Goal: Navigation & Orientation: Find specific page/section

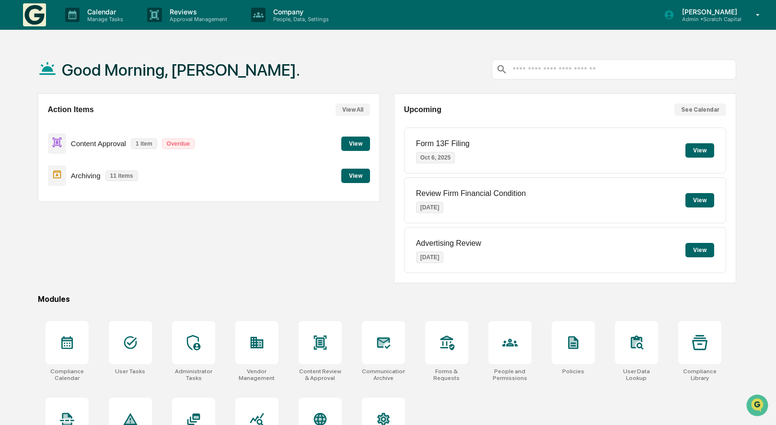
click at [351, 176] on button "View" at bounding box center [355, 176] width 29 height 14
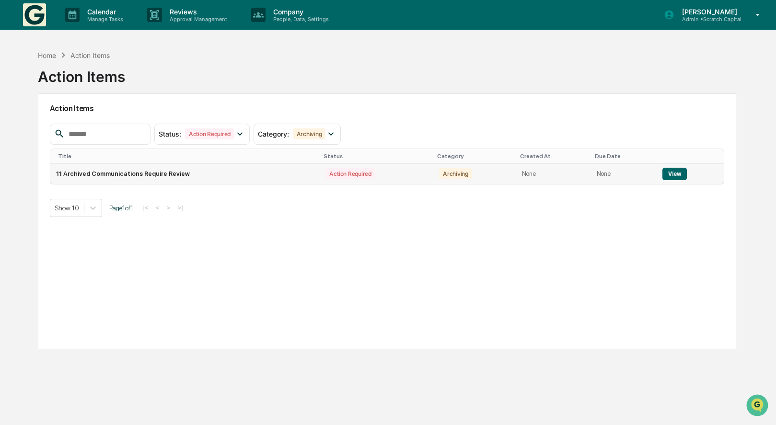
click at [662, 172] on button "View" at bounding box center [674, 174] width 24 height 12
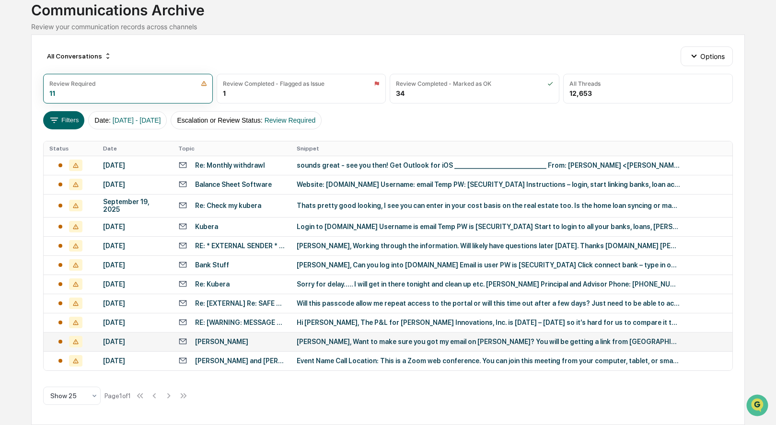
scroll to position [103, 0]
click at [320, 358] on div "Event Name Call Location: This is a Zoom web conference. You can join this meet…" at bounding box center [488, 361] width 383 height 8
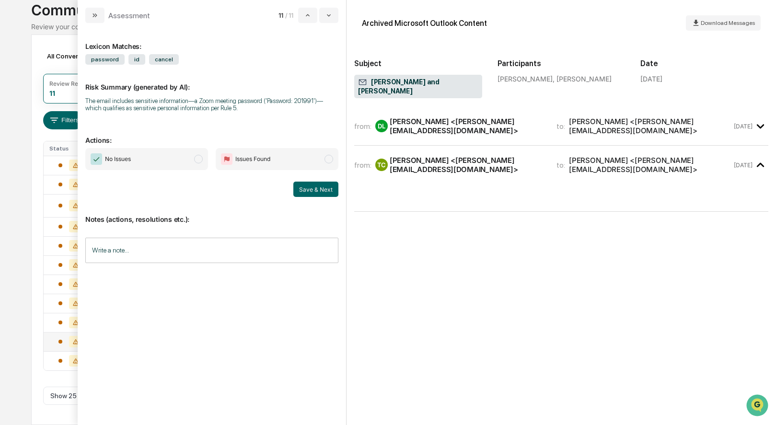
click at [491, 118] on div "[PERSON_NAME] <[PERSON_NAME][EMAIL_ADDRESS][DOMAIN_NAME]>" at bounding box center [467, 126] width 155 height 18
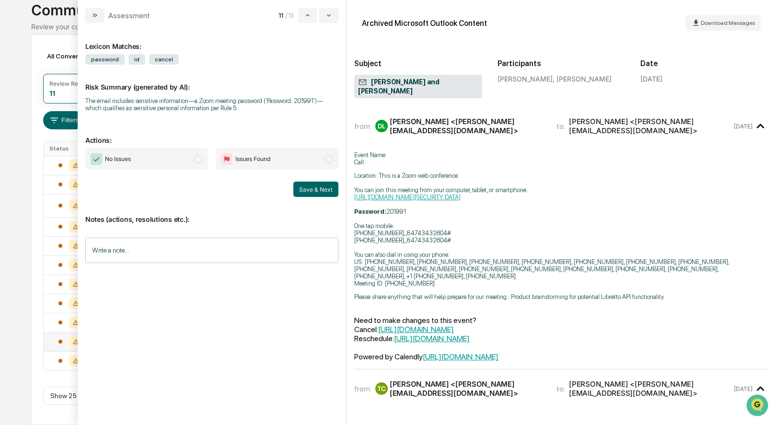
click at [264, 238] on input "Write a note..." at bounding box center [211, 250] width 253 height 25
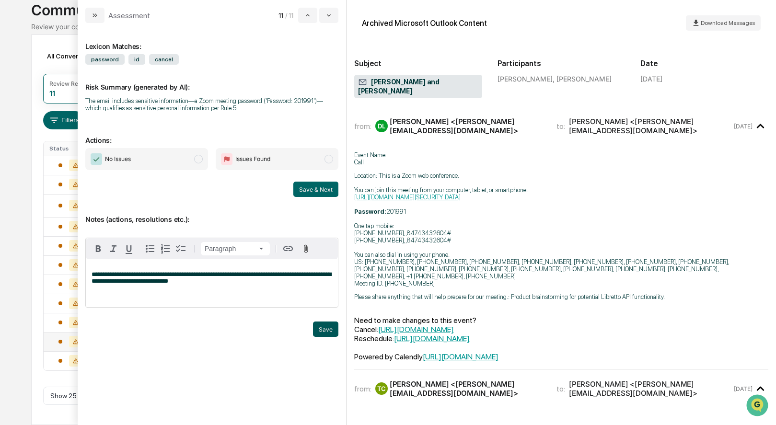
click at [316, 330] on button "Save" at bounding box center [325, 329] width 25 height 15
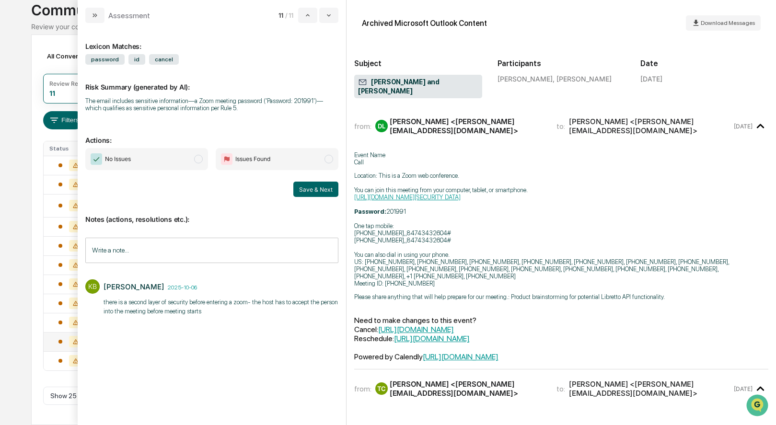
click at [143, 157] on span "No Issues" at bounding box center [146, 159] width 123 height 22
click at [173, 159] on span "No Issues" at bounding box center [146, 159] width 123 height 22
click at [330, 189] on button "Save & Next" at bounding box center [315, 189] width 45 height 15
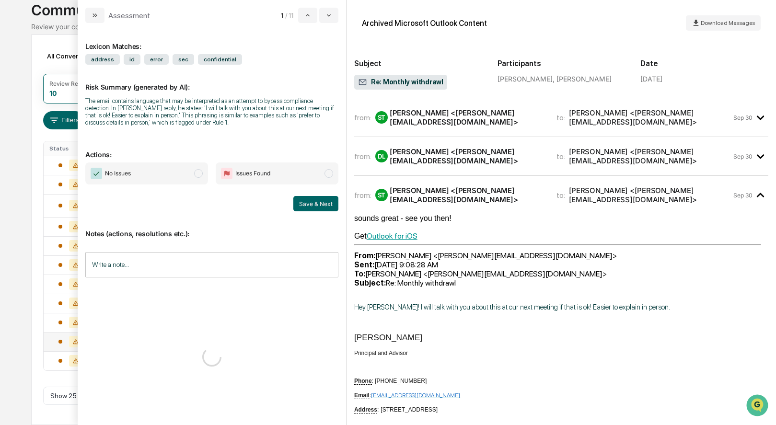
scroll to position [80, 0]
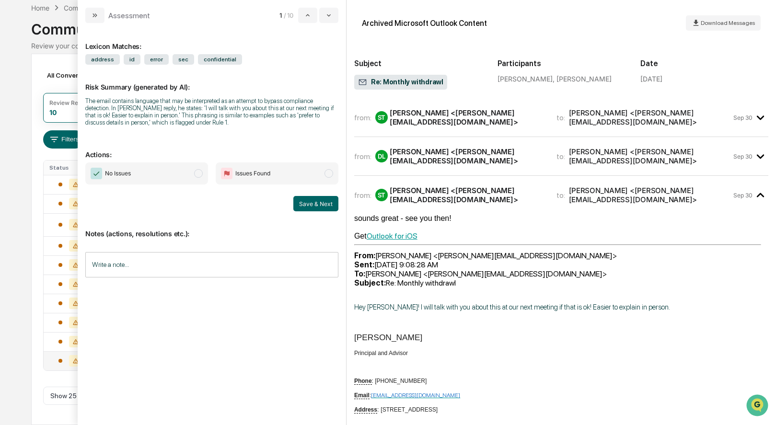
click at [424, 130] on div "from: ST [PERSON_NAME] <[EMAIL_ADDRESS][DOMAIN_NAME]> to: [PERSON_NAME] <[PERSO…" at bounding box center [561, 121] width 414 height 31
click at [428, 117] on div "[PERSON_NAME] <[PERSON_NAME][EMAIL_ADDRESS][DOMAIN_NAME]>" at bounding box center [467, 117] width 155 height 18
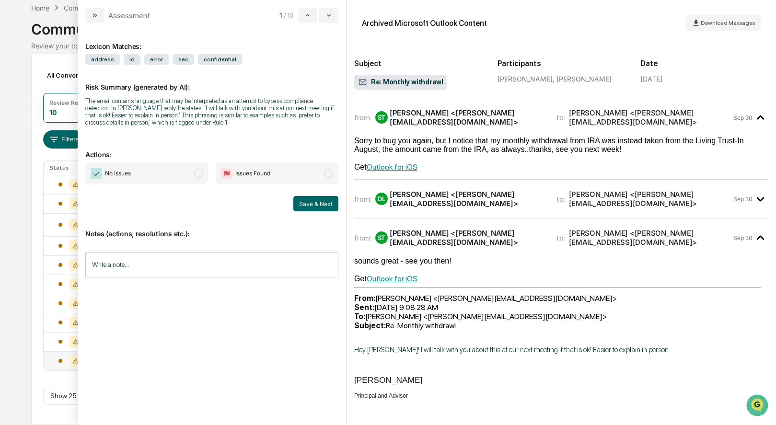
click at [436, 192] on div "[PERSON_NAME] <[PERSON_NAME][EMAIL_ADDRESS][DOMAIN_NAME]>" at bounding box center [467, 199] width 155 height 18
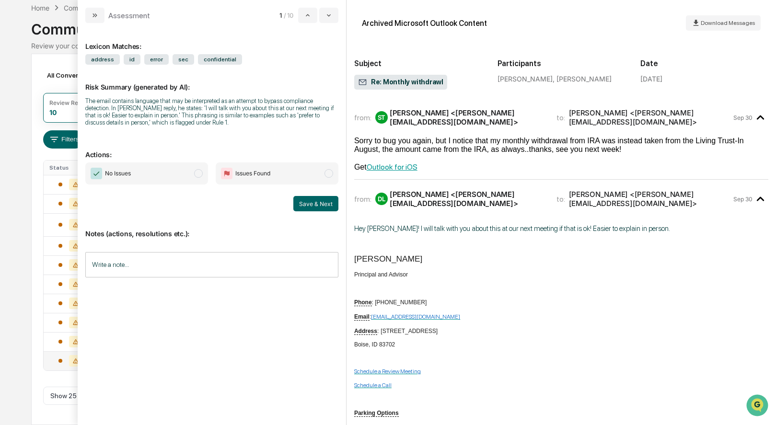
click at [436, 192] on div "[PERSON_NAME] <[PERSON_NAME][EMAIL_ADDRESS][DOMAIN_NAME]>" at bounding box center [467, 199] width 155 height 18
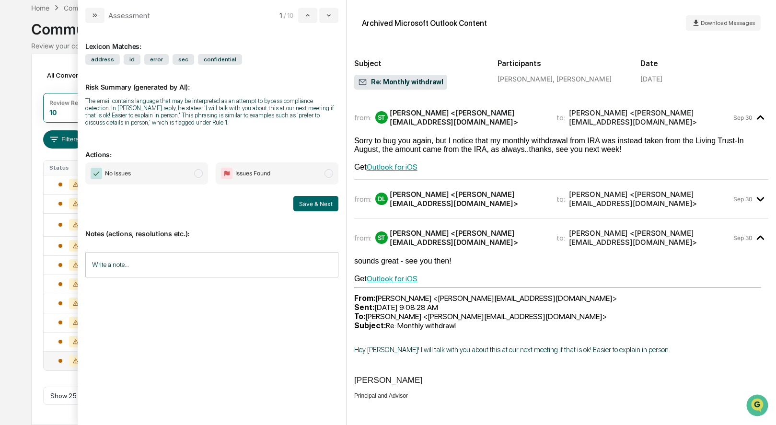
scroll to position [0, 0]
click at [489, 197] on div "[PERSON_NAME] <[PERSON_NAME][EMAIL_ADDRESS][DOMAIN_NAME]>" at bounding box center [467, 199] width 155 height 18
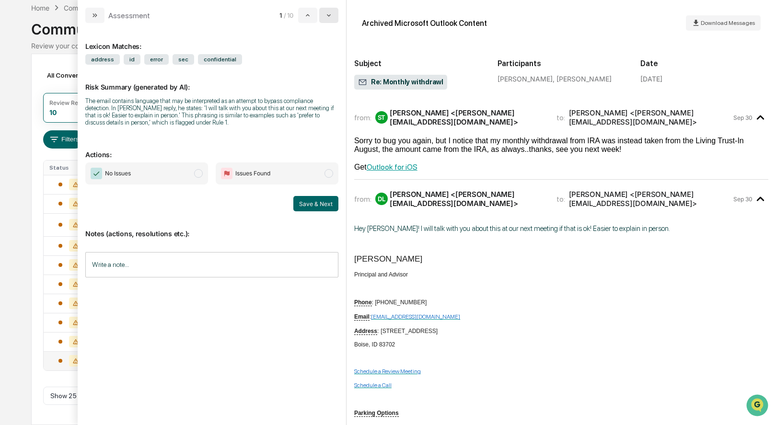
click at [330, 18] on icon "modal" at bounding box center [329, 16] width 8 height 8
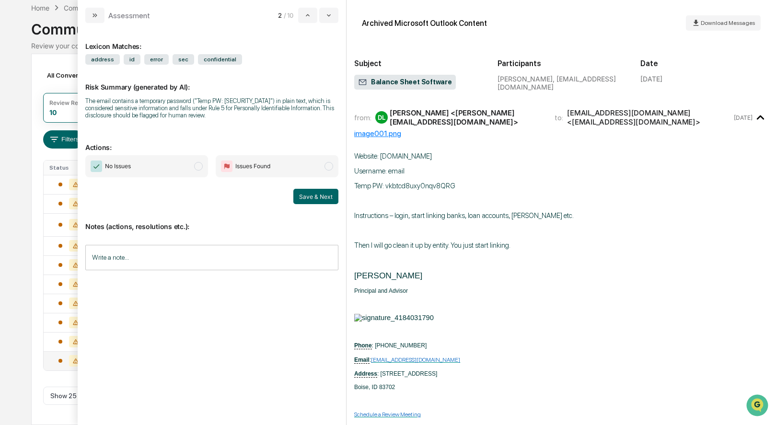
click at [243, 259] on input "Write a note..." at bounding box center [211, 257] width 253 height 25
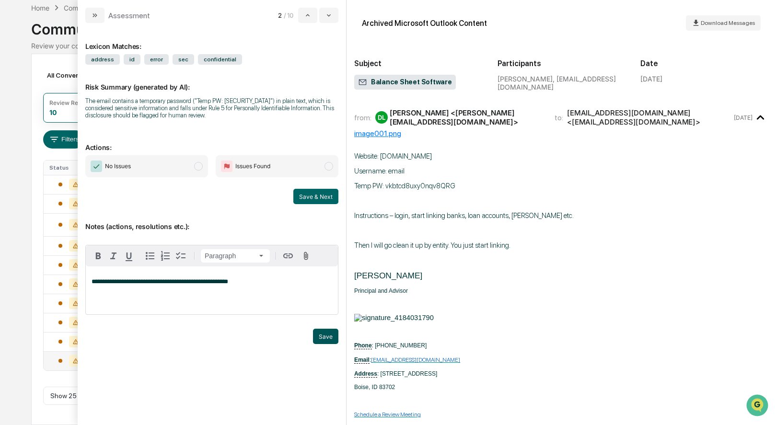
click at [337, 336] on button "Save" at bounding box center [325, 336] width 25 height 15
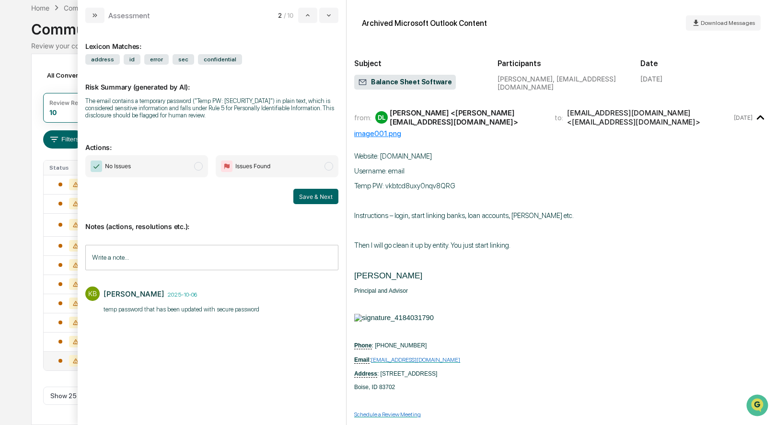
click at [148, 172] on span "No Issues" at bounding box center [146, 166] width 123 height 22
click at [309, 204] on div "Notes (actions, resolutions etc.): Write a note... Write a note... KB [PERSON_N…" at bounding box center [211, 267] width 253 height 127
click at [316, 200] on button "Save & Next" at bounding box center [315, 196] width 45 height 15
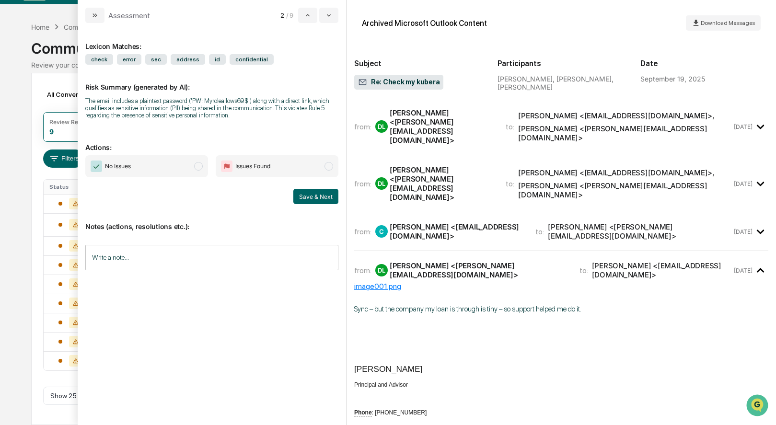
scroll to position [57, 0]
click at [467, 111] on div "[PERSON_NAME] <[PERSON_NAME][EMAIL_ADDRESS][DOMAIN_NAME]>" at bounding box center [442, 126] width 105 height 36
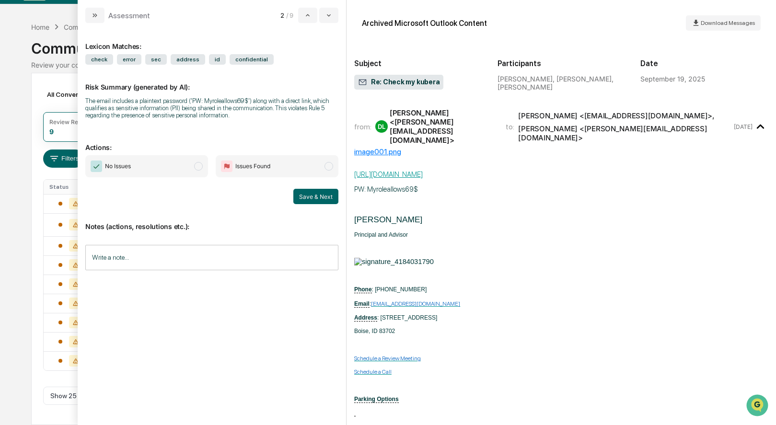
click at [467, 115] on div "[PERSON_NAME] <[PERSON_NAME][EMAIL_ADDRESS][DOMAIN_NAME]>" at bounding box center [442, 126] width 105 height 36
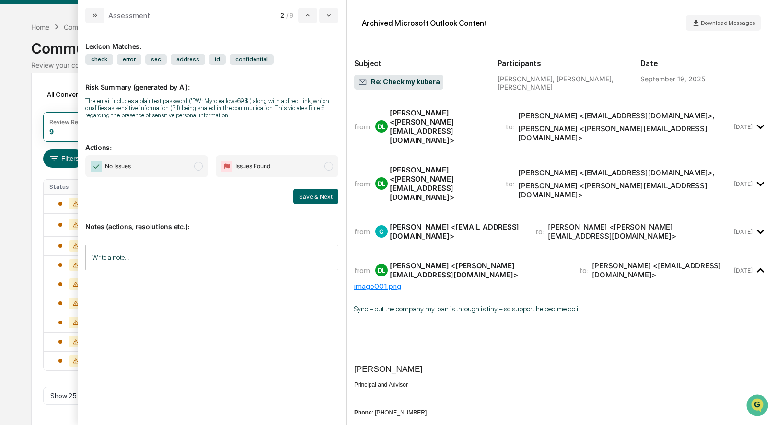
click at [462, 165] on div "[PERSON_NAME] <[PERSON_NAME][EMAIL_ADDRESS][DOMAIN_NAME]>" at bounding box center [442, 183] width 105 height 36
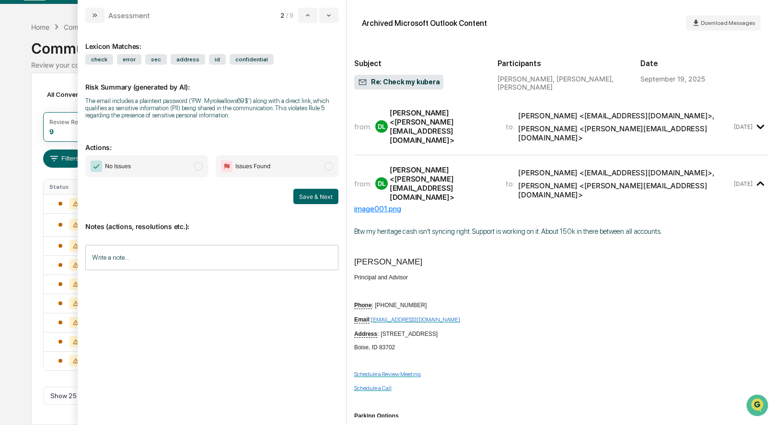
click at [462, 165] on div "[PERSON_NAME] <[PERSON_NAME][EMAIL_ADDRESS][DOMAIN_NAME]>" at bounding box center [442, 183] width 105 height 36
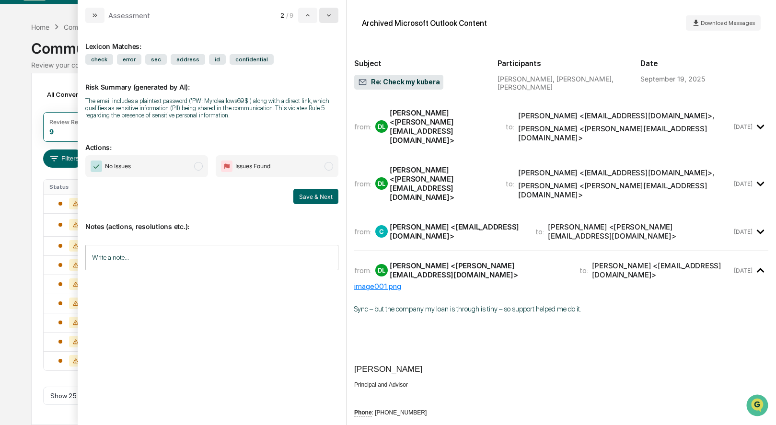
click at [328, 16] on icon "modal" at bounding box center [329, 16] width 8 height 8
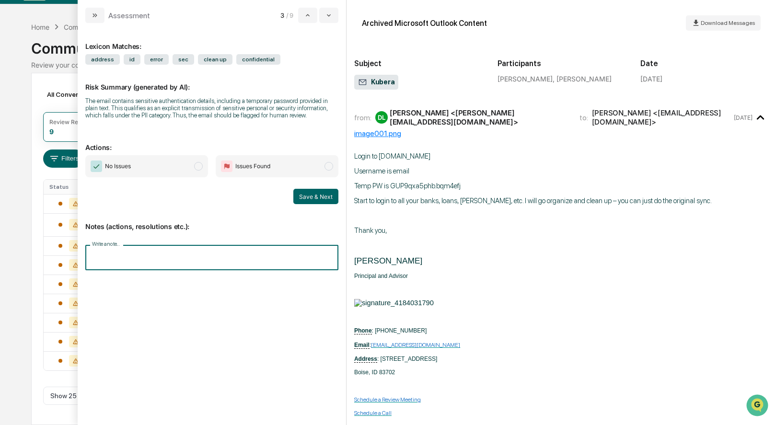
click at [220, 266] on input "Write a note..." at bounding box center [211, 257] width 253 height 25
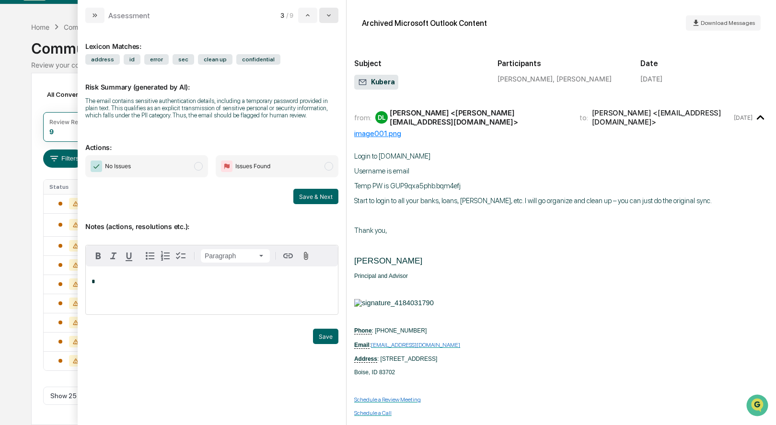
click at [332, 16] on icon "modal" at bounding box center [329, 16] width 8 height 8
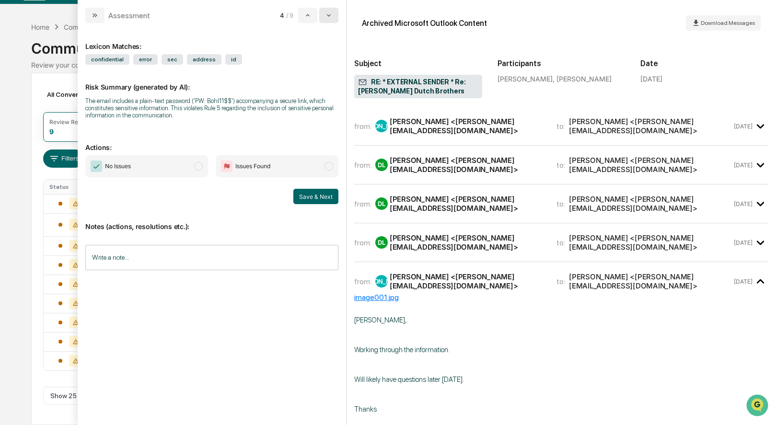
click at [328, 15] on icon "modal" at bounding box center [329, 15] width 4 height 2
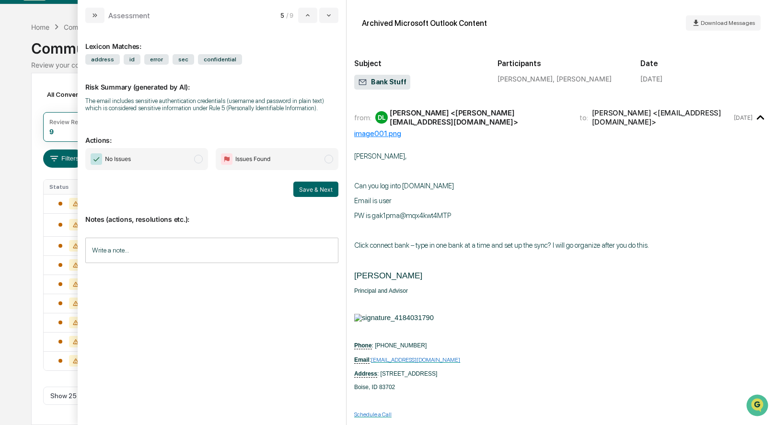
click at [23, 81] on div "Calendar Manage Tasks Reviews Approval Management Company People, Data, Setting…" at bounding box center [388, 199] width 776 height 451
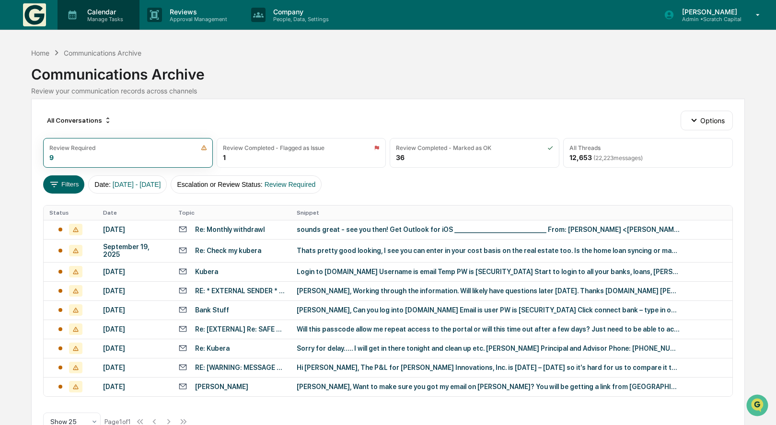
click at [97, 15] on p "Calendar" at bounding box center [104, 12] width 48 height 8
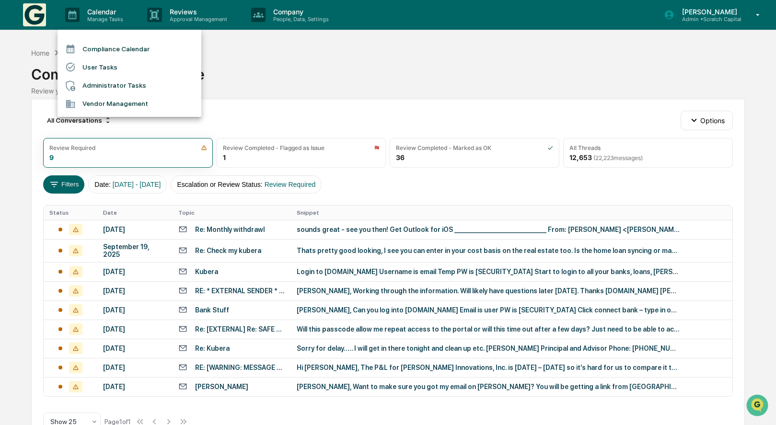
click at [154, 53] on li "Compliance Calendar" at bounding box center [130, 49] width 144 height 18
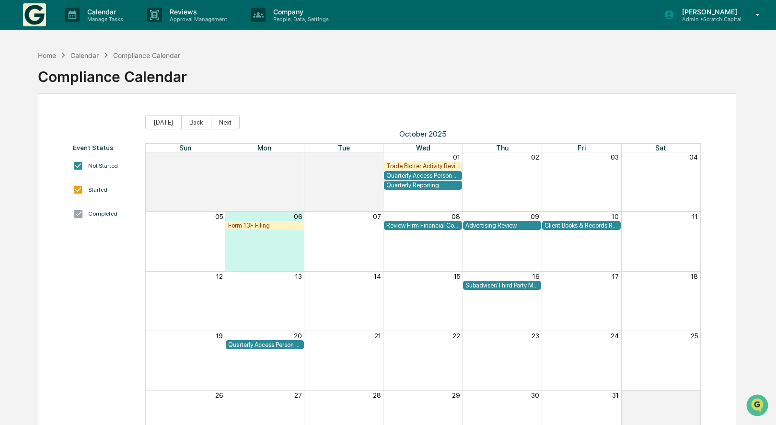
click at [443, 174] on div "Quarterly Access Person Reporting & Certification" at bounding box center [422, 175] width 73 height 7
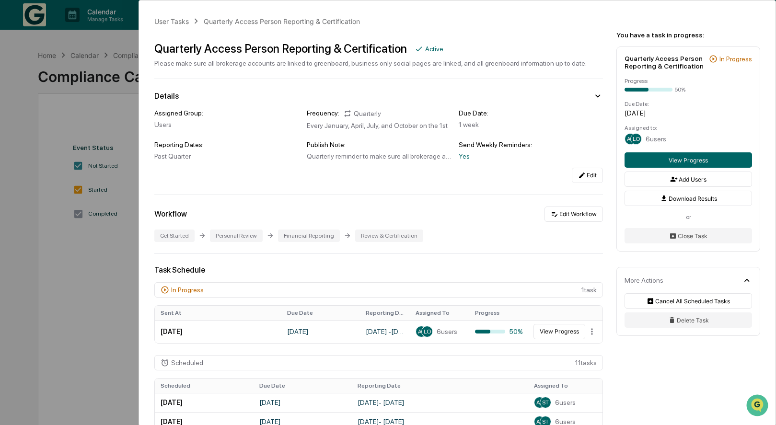
click at [104, 302] on div "User Tasks Quarterly Access Person Reporting & Certification Quarterly Access P…" at bounding box center [388, 212] width 776 height 425
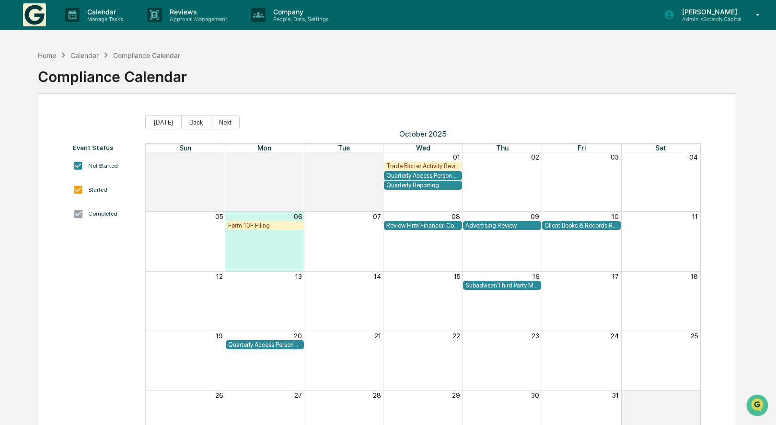
click at [413, 225] on div "Review Firm Financial Condition" at bounding box center [422, 225] width 73 height 7
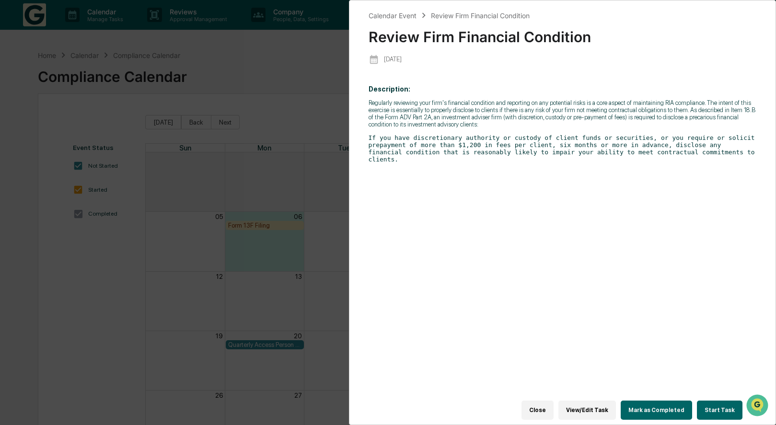
click at [157, 290] on div "Calendar Event Review Firm Financial Condition Review Firm Financial Condition …" at bounding box center [388, 212] width 776 height 425
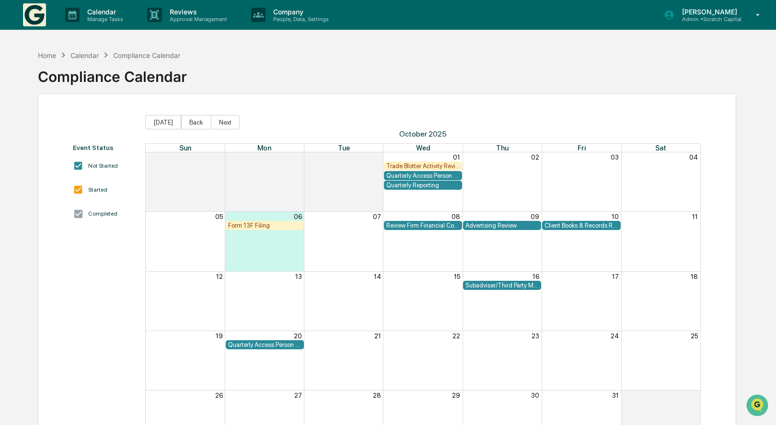
click at [517, 283] on div "Subadviser/Third Party Money Manager Due Diligence Review" at bounding box center [501, 285] width 73 height 7
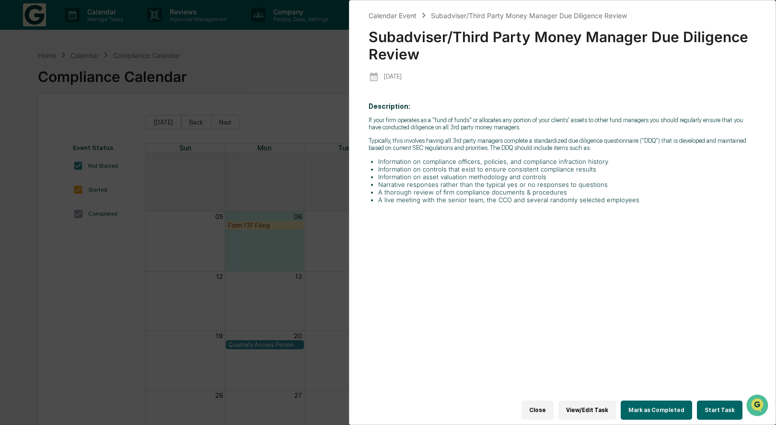
click at [192, 312] on div "Calendar Event Subadviser/Third Party Money Manager Due Diligence Review Subadv…" at bounding box center [388, 212] width 776 height 425
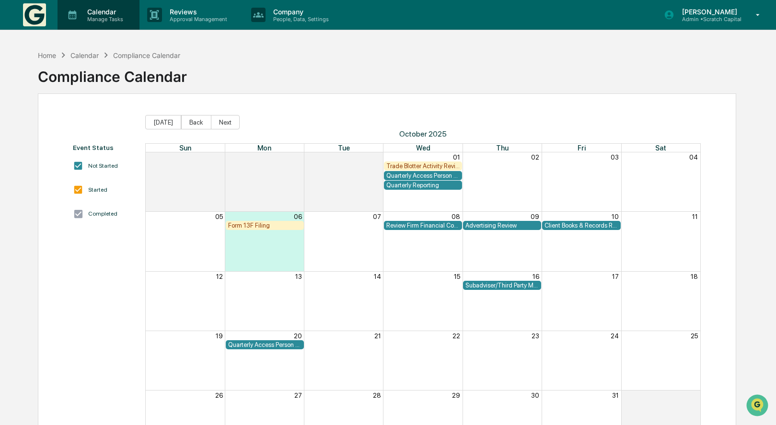
click at [124, 8] on p "Calendar" at bounding box center [104, 12] width 48 height 8
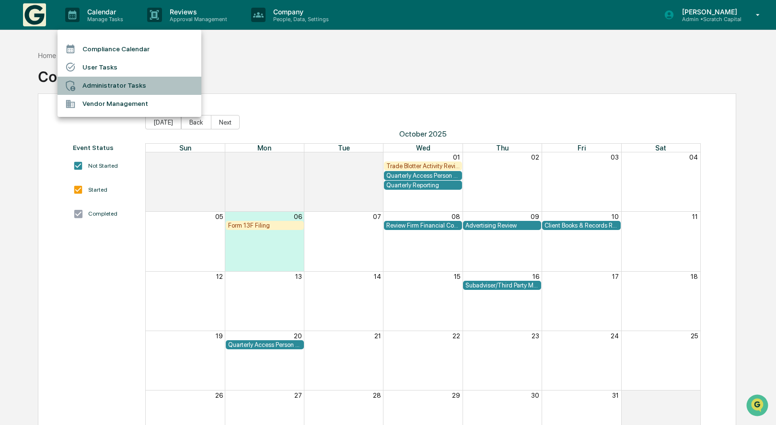
click at [119, 85] on li "Administrator Tasks" at bounding box center [130, 86] width 144 height 18
